Goal: Information Seeking & Learning: Learn about a topic

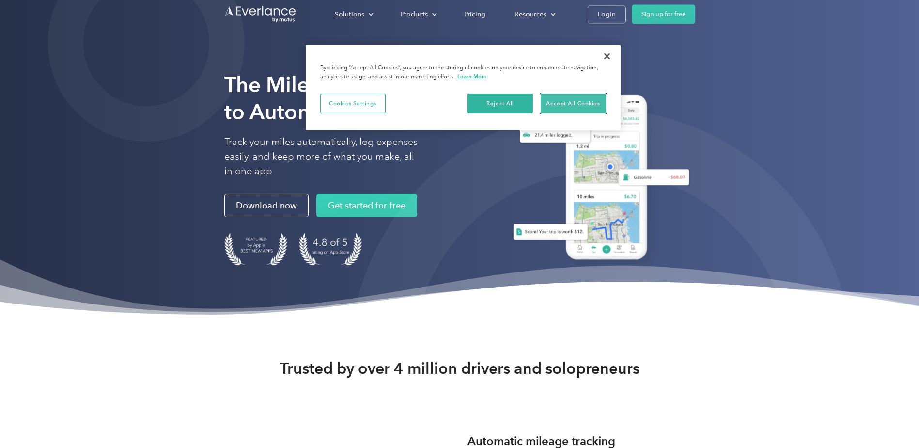
click at [574, 100] on button "Accept All Cookies" at bounding box center [573, 104] width 65 height 20
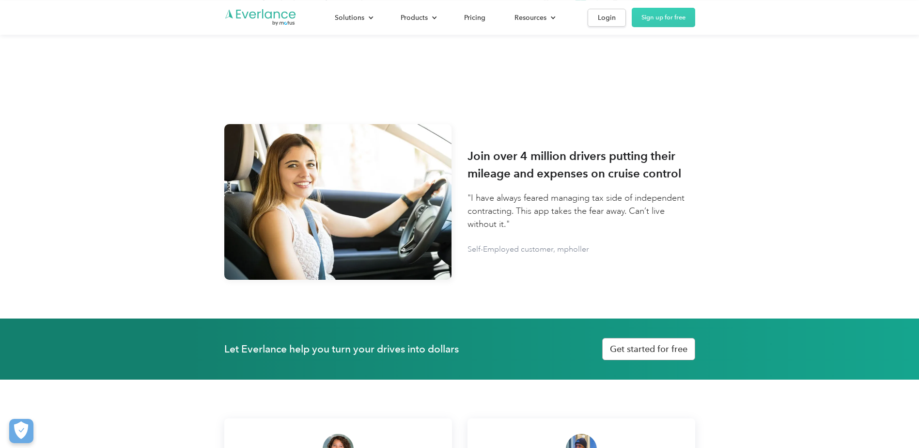
scroll to position [775, 0]
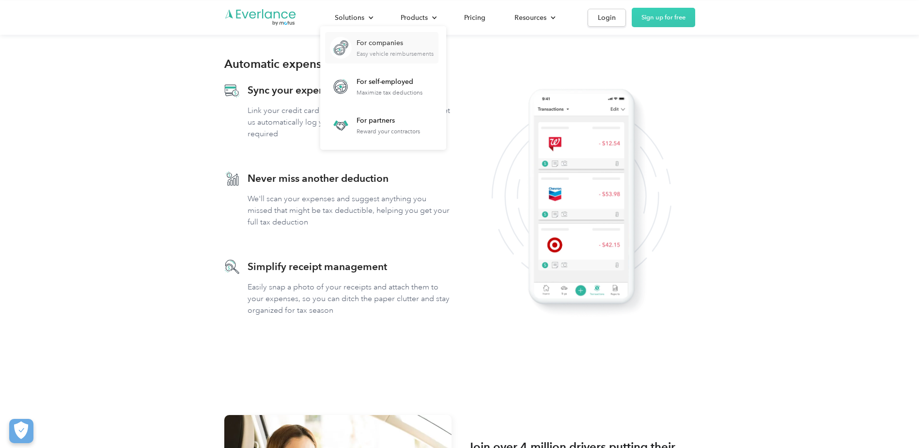
click at [375, 60] on link "For companies Easy vehicle reimbursements" at bounding box center [381, 47] width 113 height 31
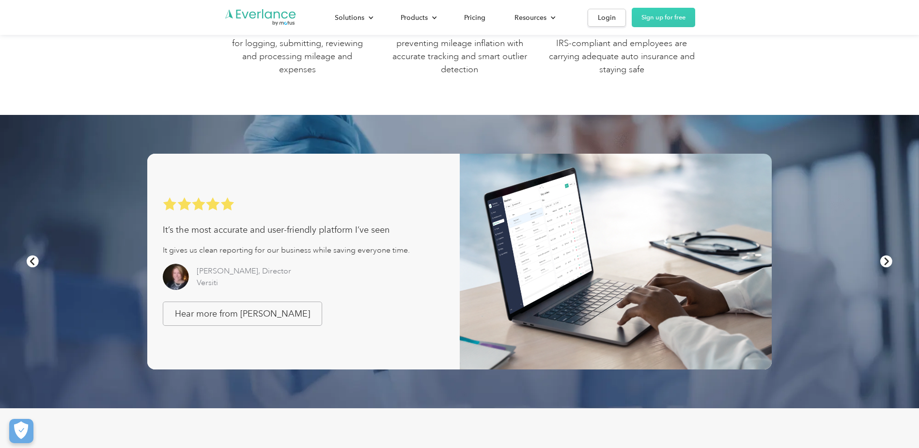
scroll to position [630, 0]
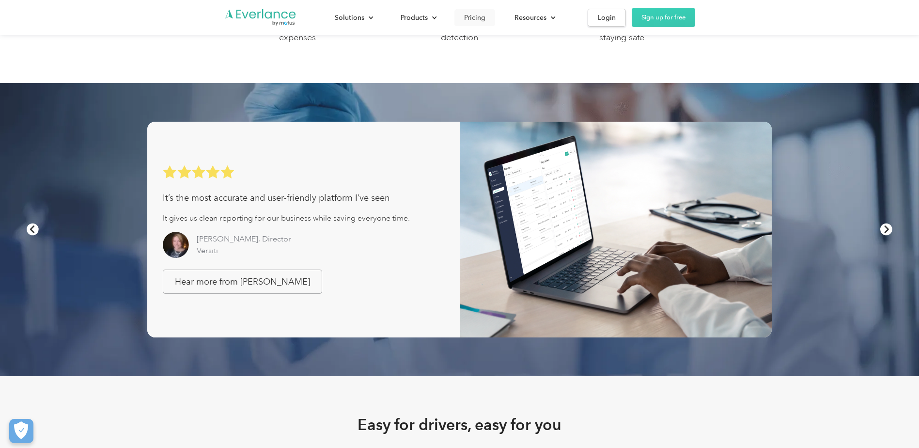
click at [471, 17] on div "Pricing" at bounding box center [474, 18] width 21 height 12
